Goal: Task Accomplishment & Management: Complete application form

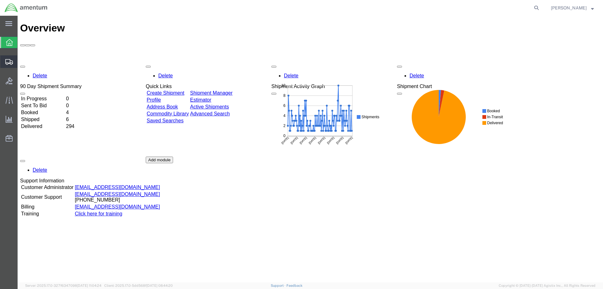
click at [0, 0] on span "Create Shipment" at bounding box center [0, 0] width 0 height 0
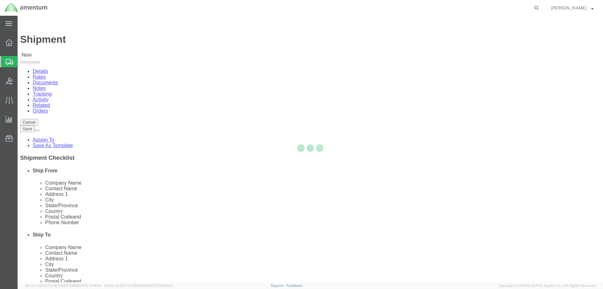
select select
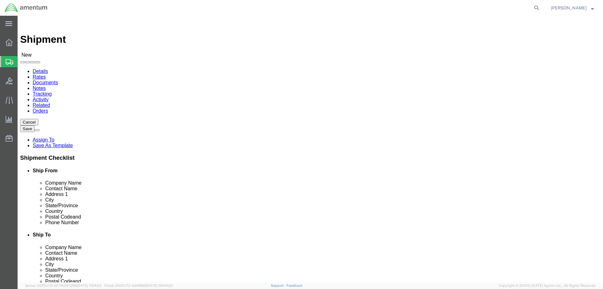
click div "Location My Profile Location [PHONE_NUMBER] [PHONE_NUMBER] [PHONE_NUMBER] [PHON…"
select select "49925"
select select "VA"
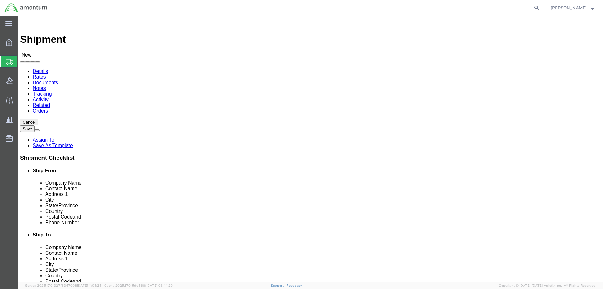
select select "49931"
select select "FL"
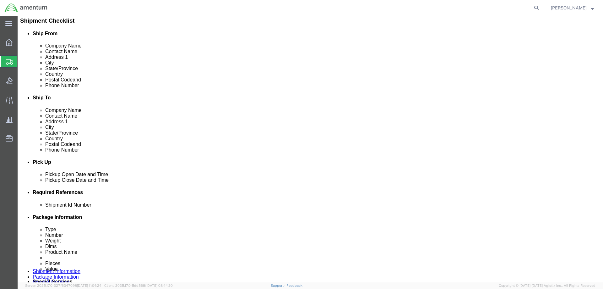
scroll to position [157, 0]
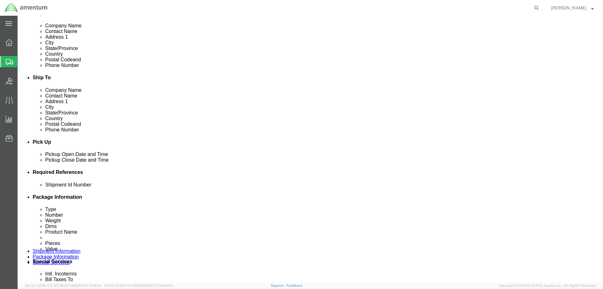
click div "[DATE] 9:00 AM"
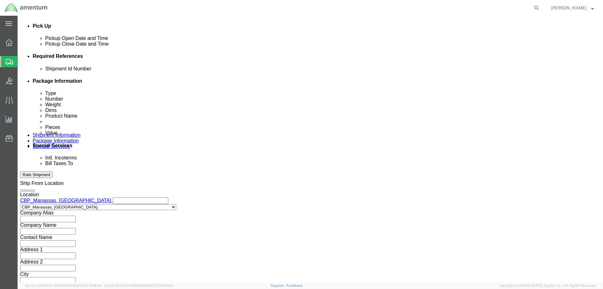
click input "4:00 AM"
click div "Close Time 4:00 pm [DATE] 9:00 AM - [DATE] 9:00 AM Cancel Apply"
type input "4:00 PM"
click button "Apply"
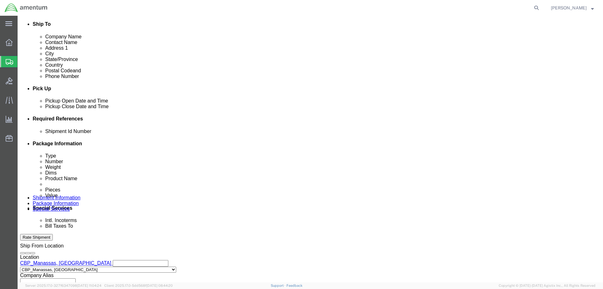
scroll to position [210, 0]
click button "Add reference"
click input "text"
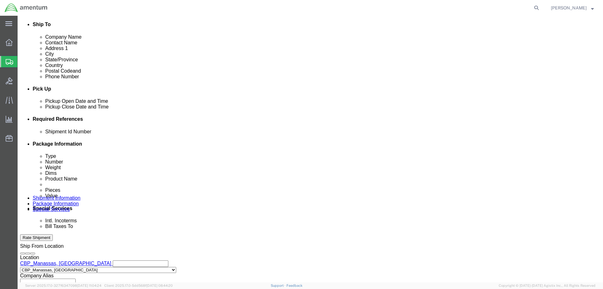
click input "text"
type input "u"
paste input "325040"
type input "USAGE 325040"
click select "Select Account Type Activity ID Airline Appointment Number ASN Batch Request # …"
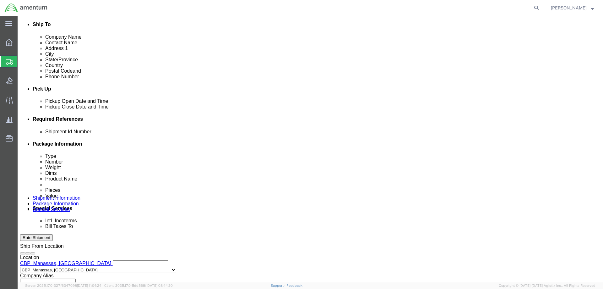
select select "CUSTREF"
click select "Select Account Type Activity ID Airline Appointment Number ASN Batch Request # …"
select select "DEPT"
click select "Select Account Type Activity ID Airline Appointment Number ASN Batch Request # …"
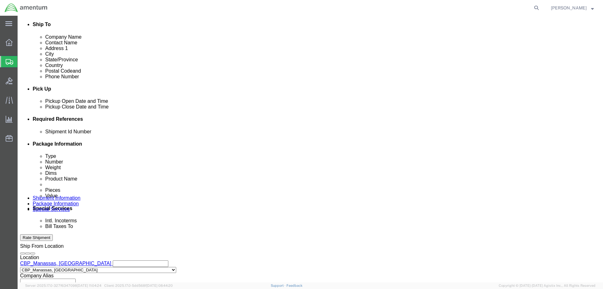
click select "Select Account Type Activity ID Airline Appointment Number ASN Batch Request # …"
select select "PROJNUM"
click select "Select Account Type Activity ID Airline Appointment Number ASN Batch Request # …"
click input "text"
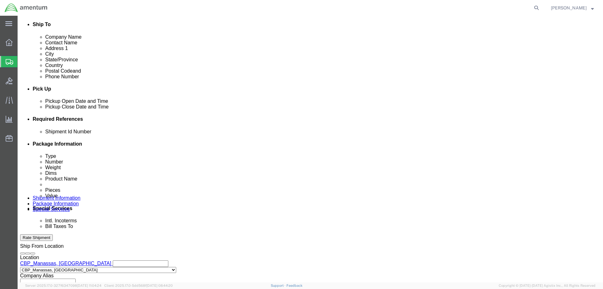
click input "text"
type input "SEAL/PACKING"
click input "text"
type input "CBP"
click input "text"
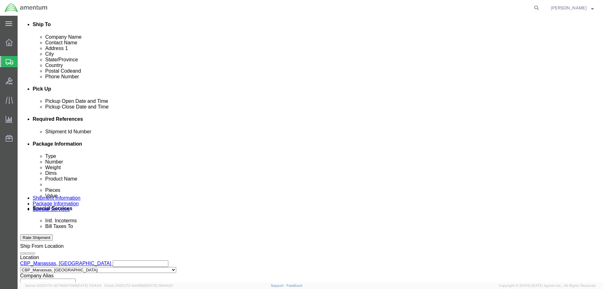
scroll to position [0, 11]
type input "6118.03.03.2219.000.NCR.0000"
click div "Ship From Location Location [GEOGRAPHIC_DATA], [GEOGRAPHIC_DATA] My Profile Loc…"
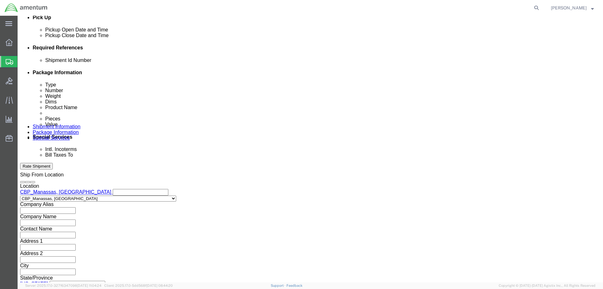
scroll to position [285, 0]
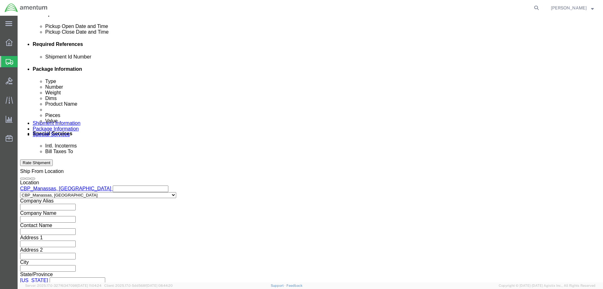
click button "Continue"
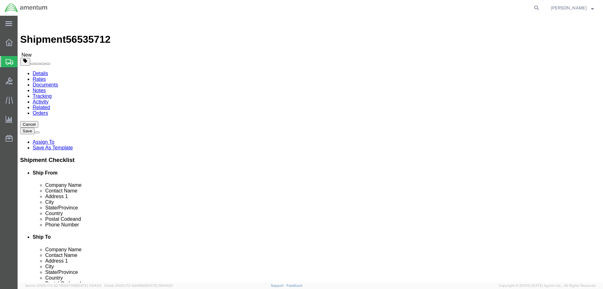
click select "Select BCK Boxes Bale(s) Basket(s) Bolt(s) Bottle(s) Buckets Bulk Bundle(s) Can…"
select select "SBX"
click select "Select BCK Boxes Bale(s) Basket(s) Bolt(s) Bottle(s) Buckets Bulk Bundle(s) Can…"
type input "12.25"
type input "11.00"
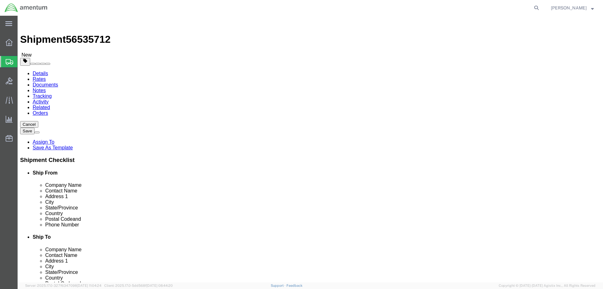
type input "1.50"
drag, startPoint x: 85, startPoint y: 145, endPoint x: 62, endPoint y: 145, distance: 23.9
click div "Weight 0.00 Select kgs lbs Ship. t°"
type input "1.00"
click button "Continue"
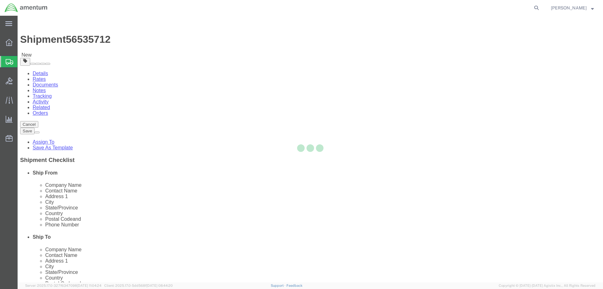
select select
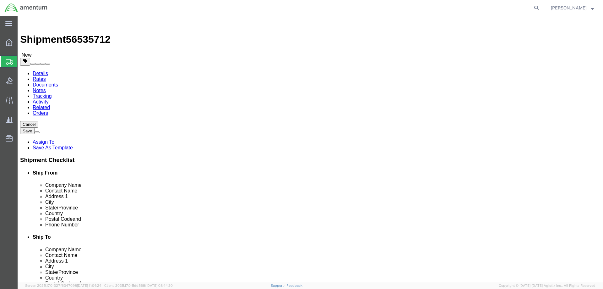
click button "Rate Shipment"
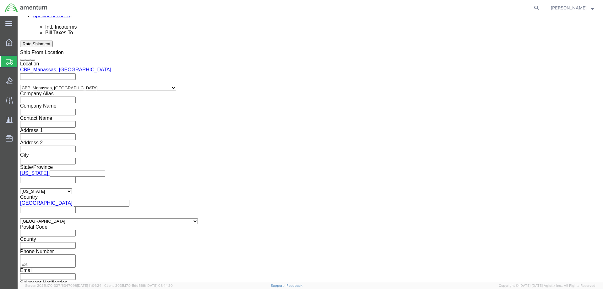
scroll to position [312, 0]
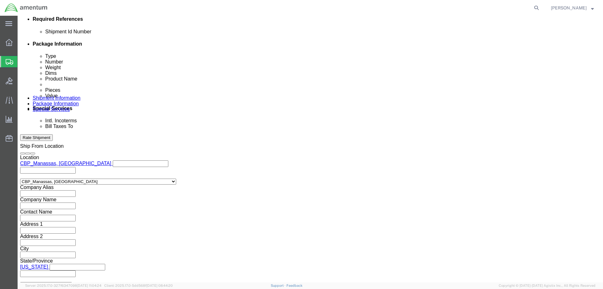
click link "Package Information"
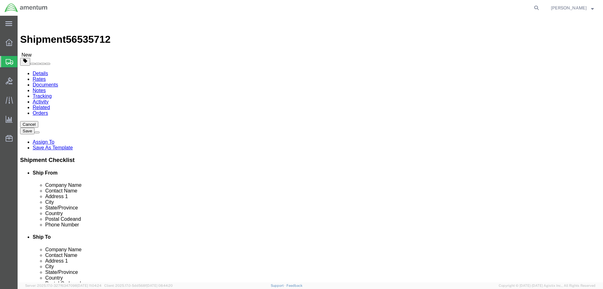
drag, startPoint x: 130, startPoint y: 178, endPoint x: 146, endPoint y: 191, distance: 20.1
click link "Add Content"
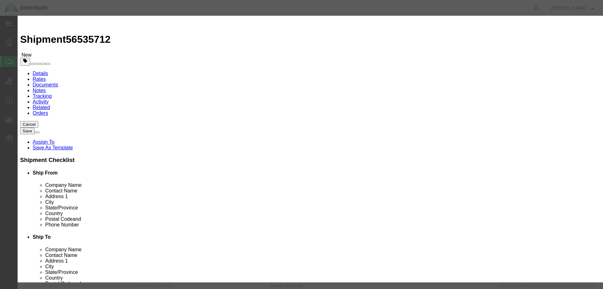
click input "text"
type input "PACKING/SEALS"
drag, startPoint x: 200, startPoint y: 62, endPoint x: 169, endPoint y: 54, distance: 31.6
click div "0"
type input "3"
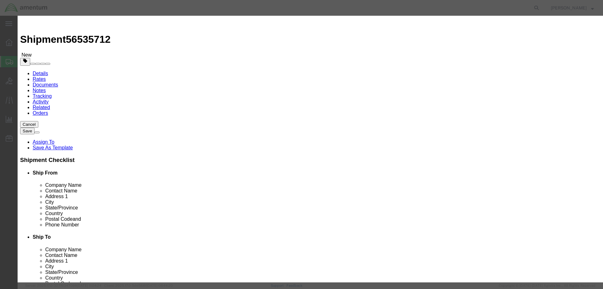
click input "text"
type input "5"
type input "200.00"
click button "Save & Close"
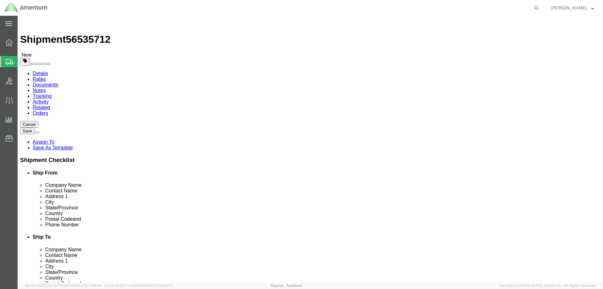
click button "Rate Shipment"
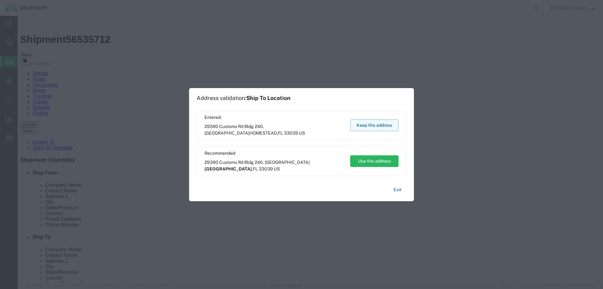
click at [376, 125] on button "Keep this address" at bounding box center [374, 125] width 48 height 12
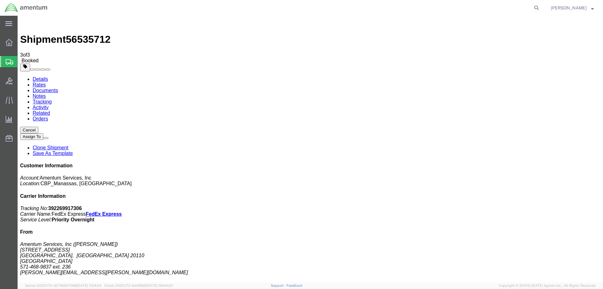
drag, startPoint x: 542, startPoint y: 95, endPoint x: 511, endPoint y: 95, distance: 30.8
click at [511, 206] on p "Tracking No: 392269917306 Carrier Name: FedEx Express FedEx Express Service Lev…" at bounding box center [310, 214] width 581 height 17
copy p ": 392269917306"
click at [25, 23] on img at bounding box center [24, 22] width 8 height 8
